Goal: Find specific page/section: Find specific page/section

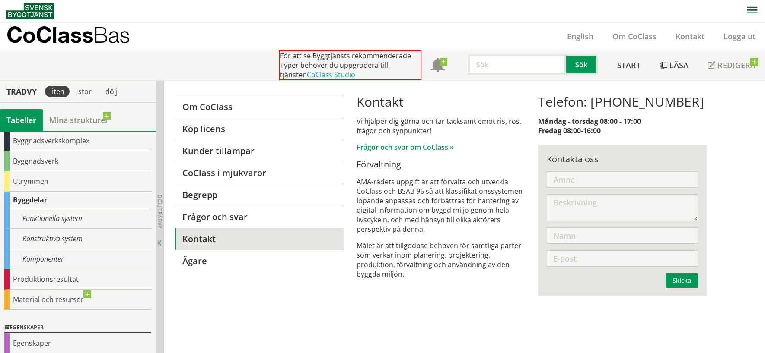
scroll to position [35, 0]
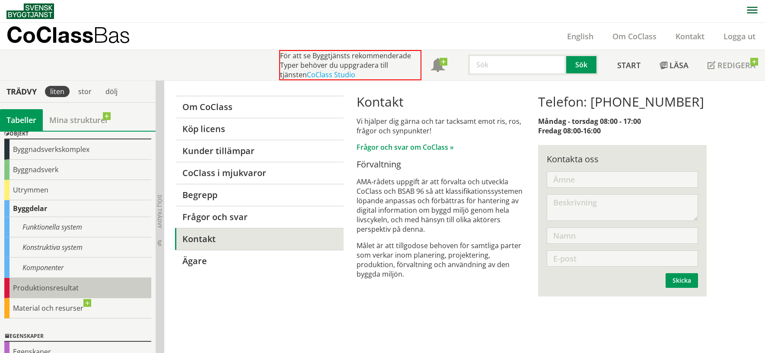
click at [55, 288] on div "Produktionsresultat" at bounding box center [77, 288] width 147 height 20
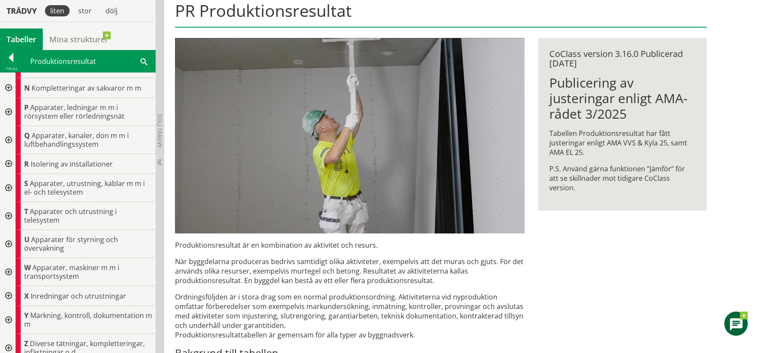
scroll to position [319, 0]
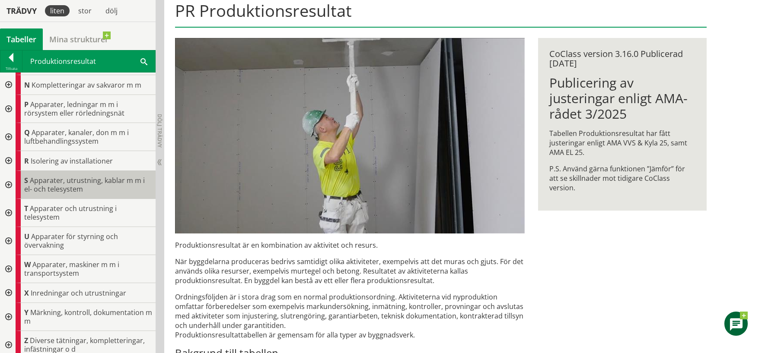
click at [53, 181] on span "Apparater, utrustning, kablar m m i el- och telesystem" at bounding box center [84, 185] width 121 height 18
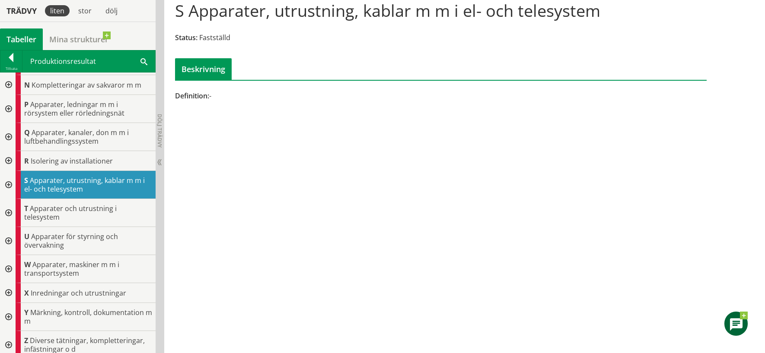
click at [6, 184] on div at bounding box center [8, 185] width 16 height 28
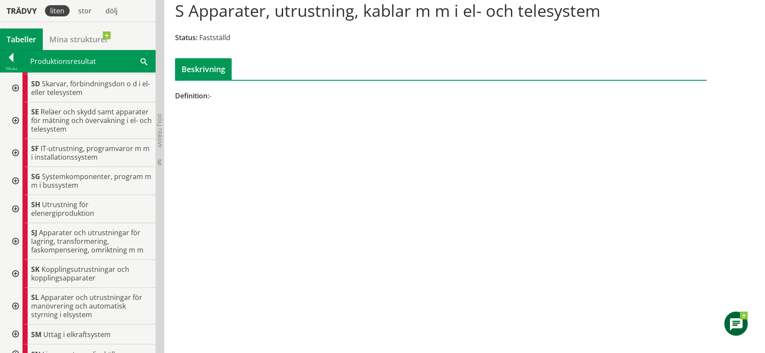
scroll to position [535, 0]
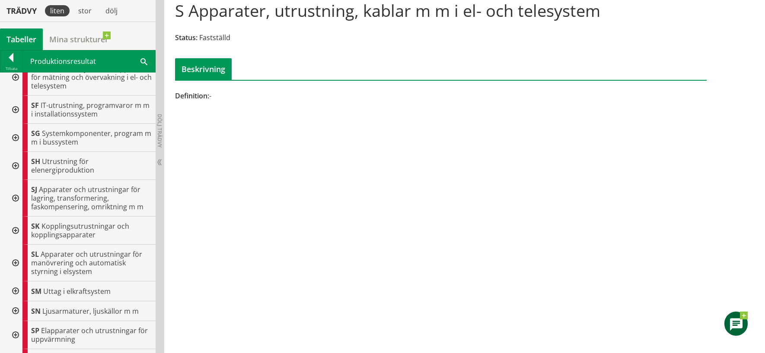
click at [17, 230] on div at bounding box center [15, 231] width 16 height 28
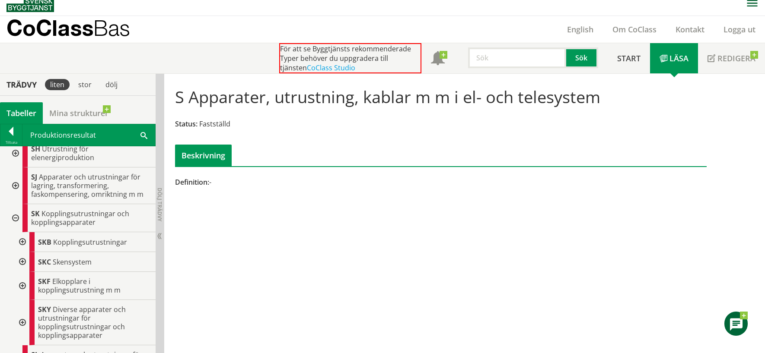
scroll to position [0, 0]
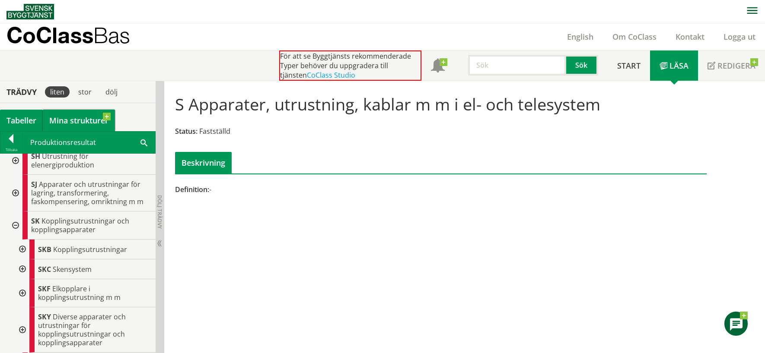
click at [76, 118] on link "Mina strukturer" at bounding box center [79, 121] width 72 height 22
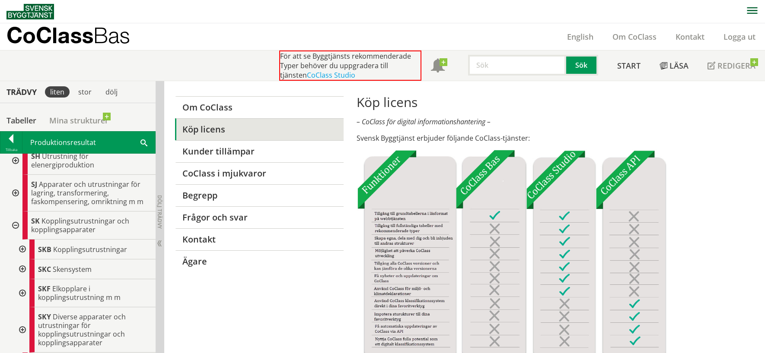
click at [28, 10] on img at bounding box center [30, 12] width 48 height 16
